Goal: Find specific page/section: Find specific page/section

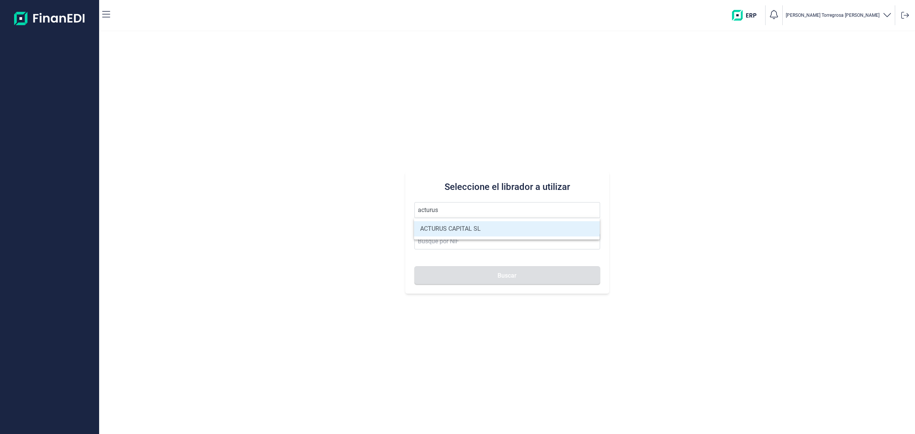
type input "ACTURUS CAPITAL SL"
type input "B83233346"
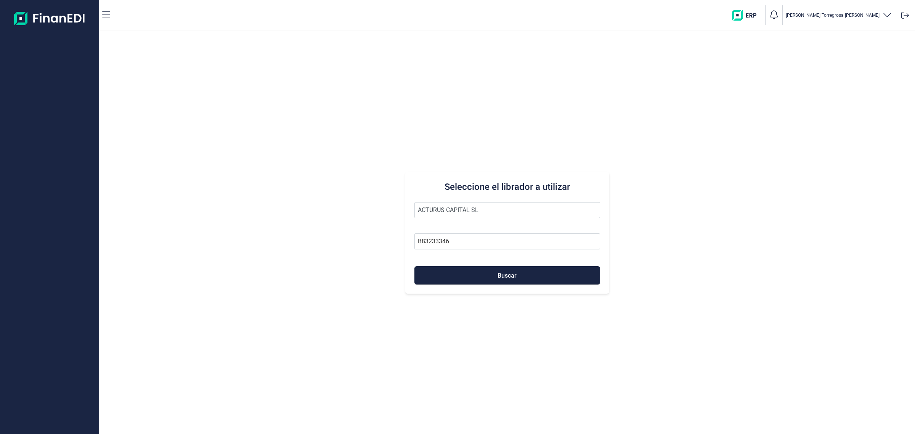
type input "ACTURUS CAPITAL SL"
click at [415, 266] on button "Buscar" at bounding box center [508, 275] width 186 height 18
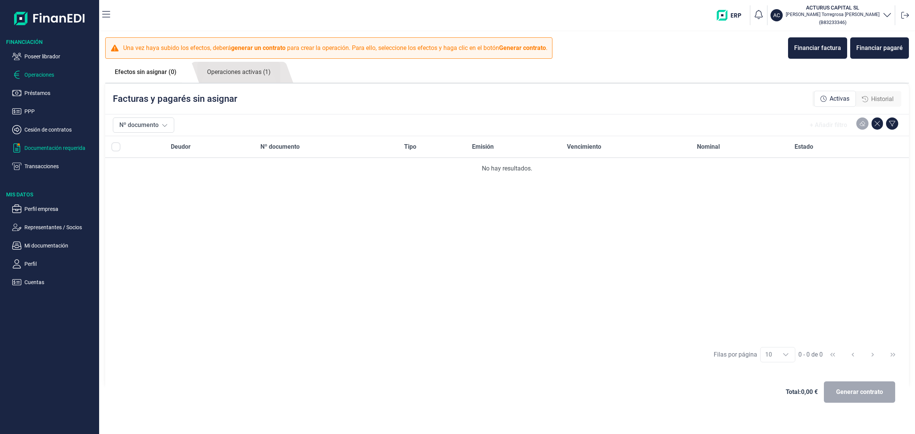
click at [60, 147] on p "Documentación requerida" at bounding box center [60, 147] width 72 height 9
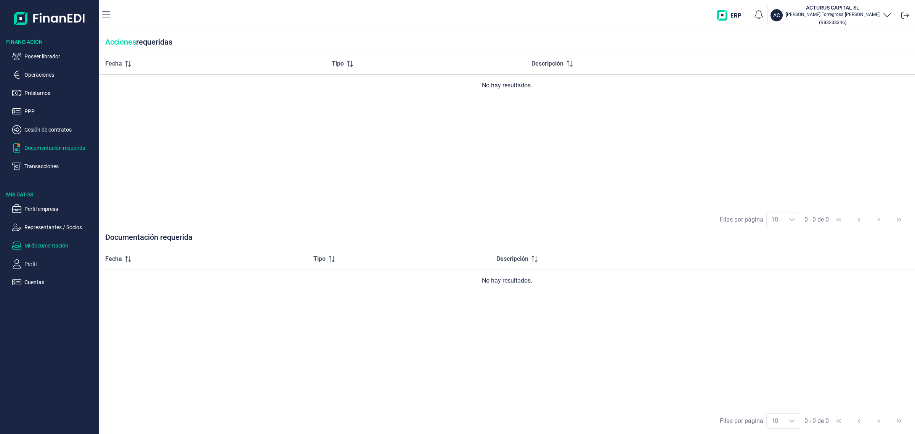
click at [39, 248] on p "Mi documentación" at bounding box center [60, 245] width 72 height 9
